Goal: Navigation & Orientation: Find specific page/section

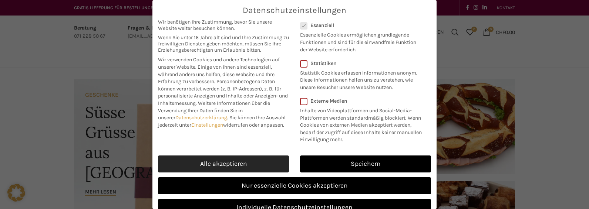
drag, startPoint x: 225, startPoint y: 174, endPoint x: 225, endPoint y: 169, distance: 4.8
click at [225, 173] on link "Alle akzeptieren" at bounding box center [223, 164] width 131 height 17
checkbox input "true"
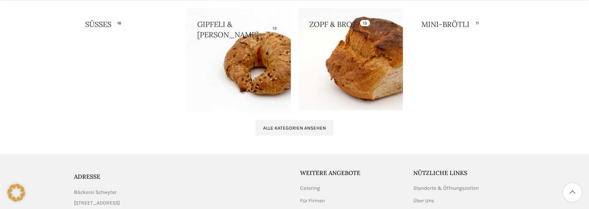
scroll to position [876, 0]
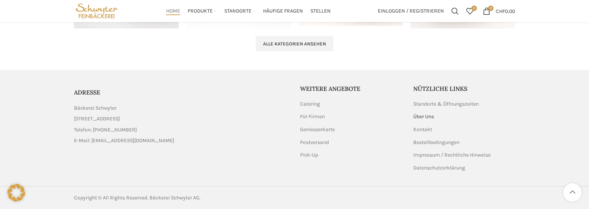
click at [424, 117] on link "Über Uns" at bounding box center [423, 116] width 21 height 7
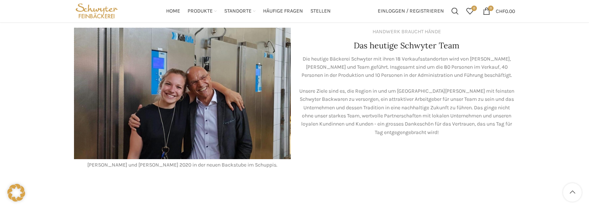
scroll to position [592, 0]
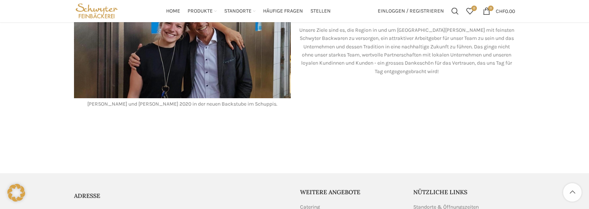
scroll to position [601, 0]
